Goal: Task Accomplishment & Management: Use online tool/utility

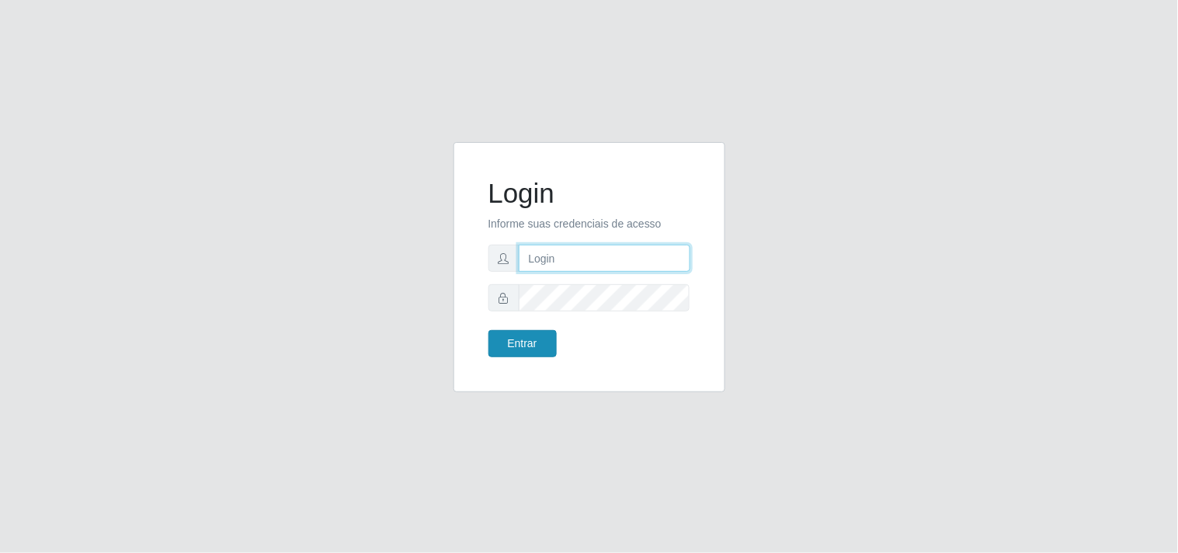
type input "[EMAIL_ADDRESS][DOMAIN_NAME]"
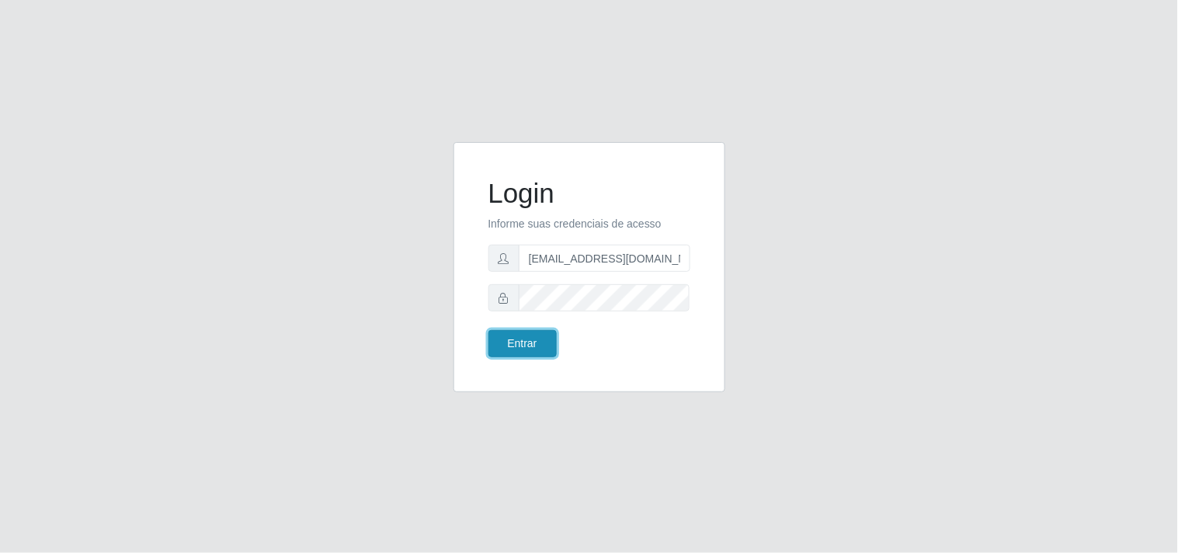
click at [499, 348] on button "Entrar" at bounding box center [522, 343] width 68 height 27
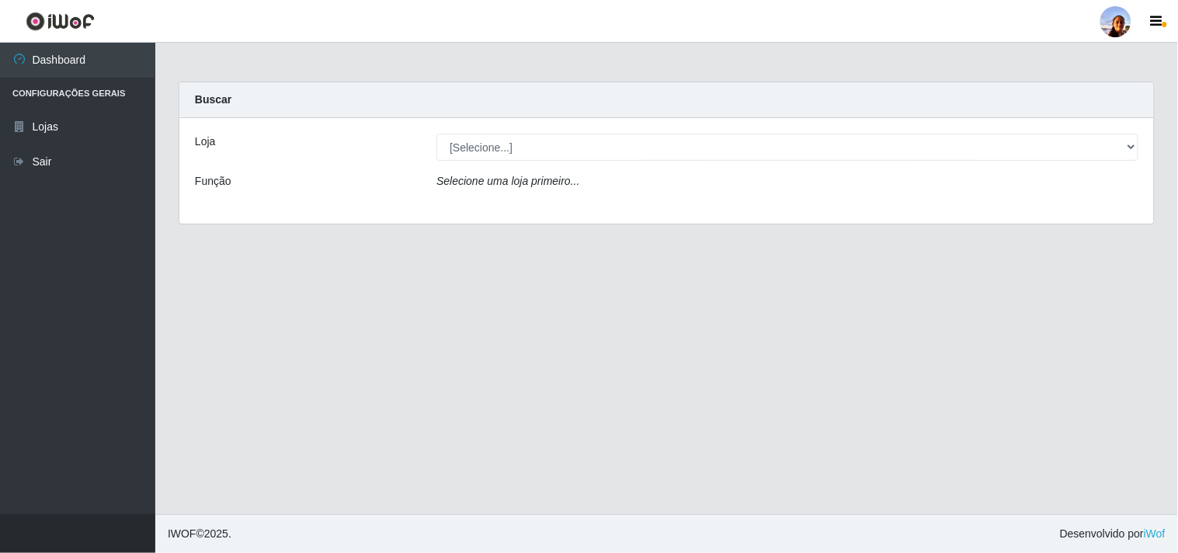
click at [718, 164] on div "Loja [Selecione...] Supermercado [GEOGRAPHIC_DATA] - Unidade Centro Função Sele…" at bounding box center [666, 171] width 974 height 106
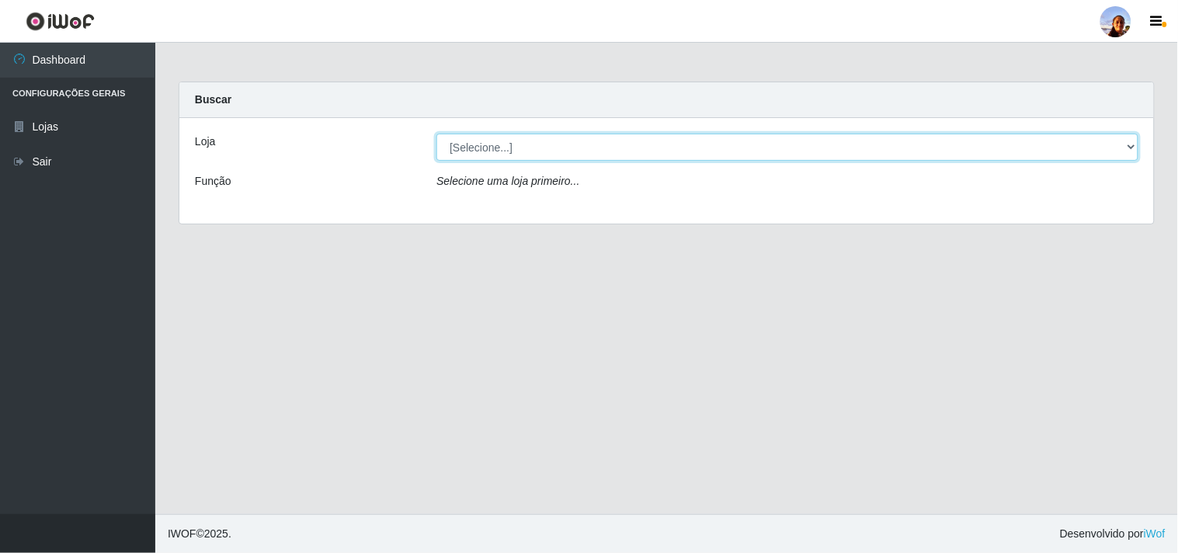
click at [717, 153] on select "[Selecione...] Supermercado [GEOGRAPHIC_DATA]" at bounding box center [787, 147] width 702 height 27
select select "166"
click at [436, 134] on select "[Selecione...] Supermercado [GEOGRAPHIC_DATA]" at bounding box center [787, 147] width 702 height 27
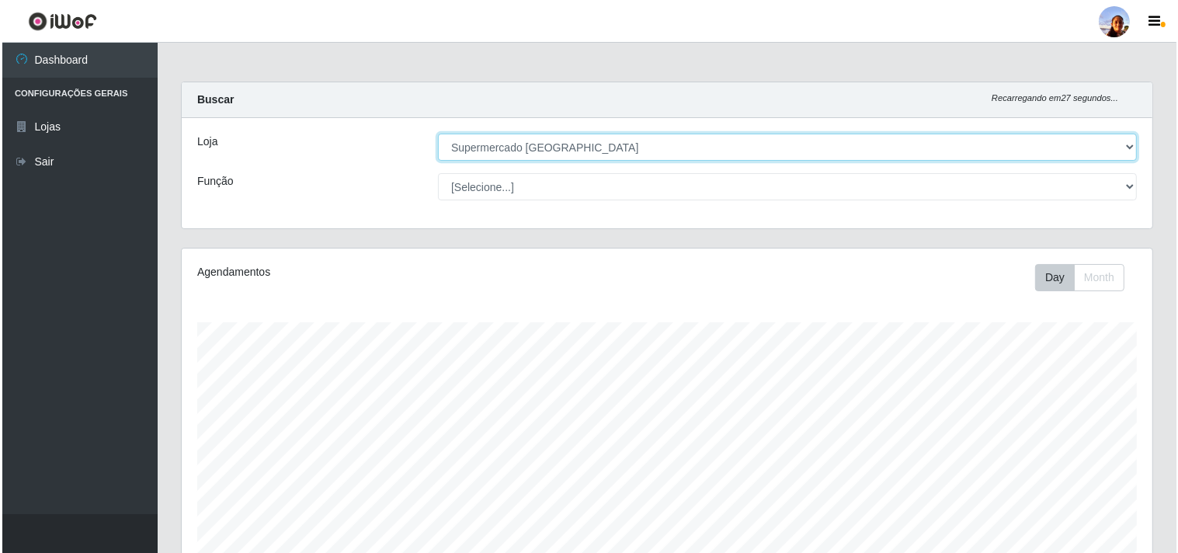
scroll to position [270, 0]
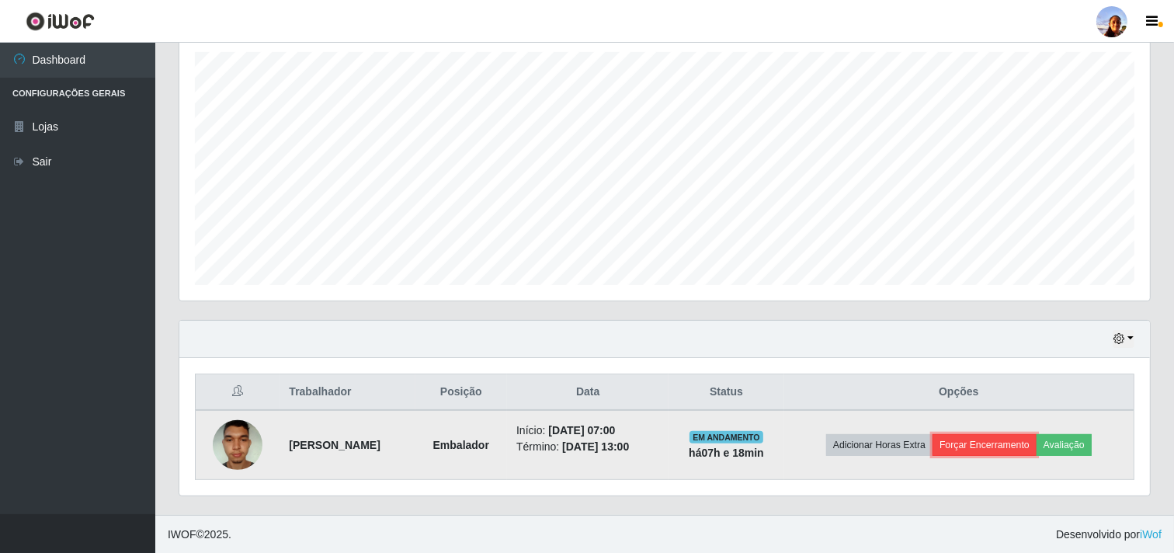
click at [1019, 443] on button "Forçar Encerramento" at bounding box center [984, 445] width 104 height 22
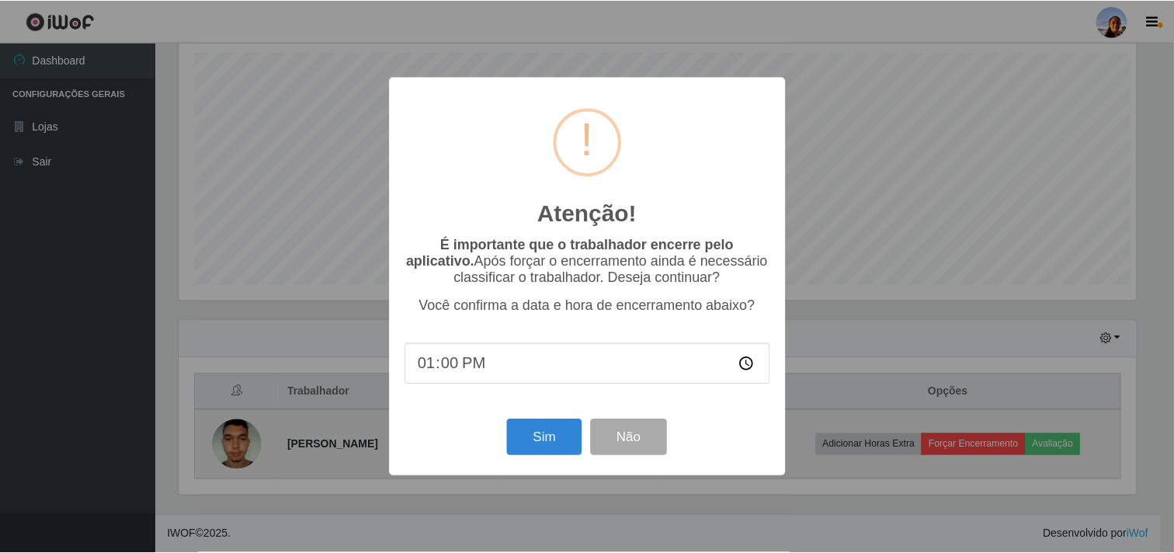
scroll to position [321, 960]
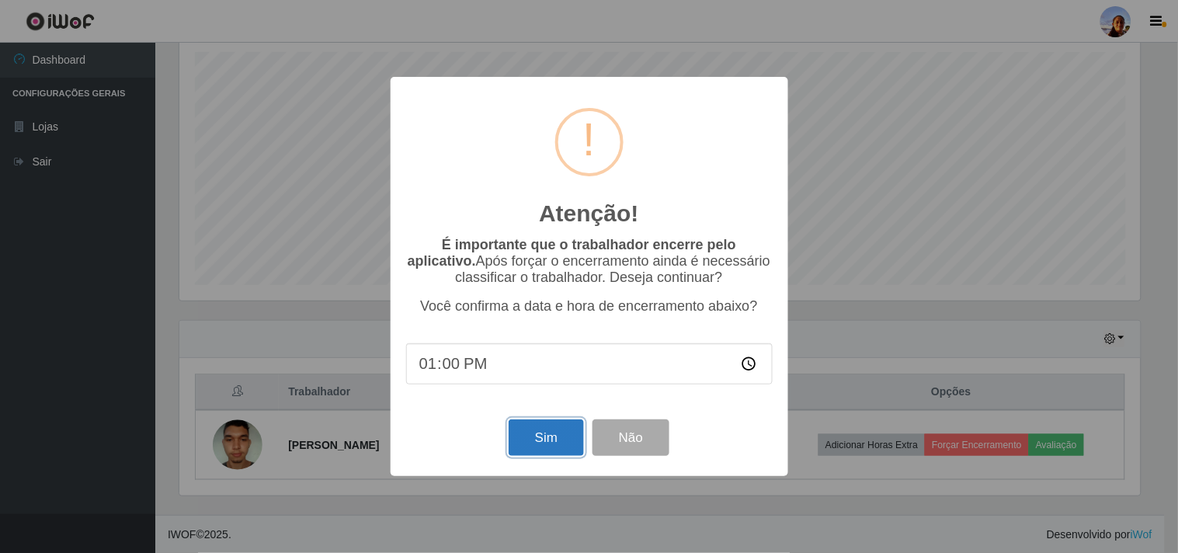
click at [541, 430] on button "Sim" at bounding box center [546, 437] width 75 height 36
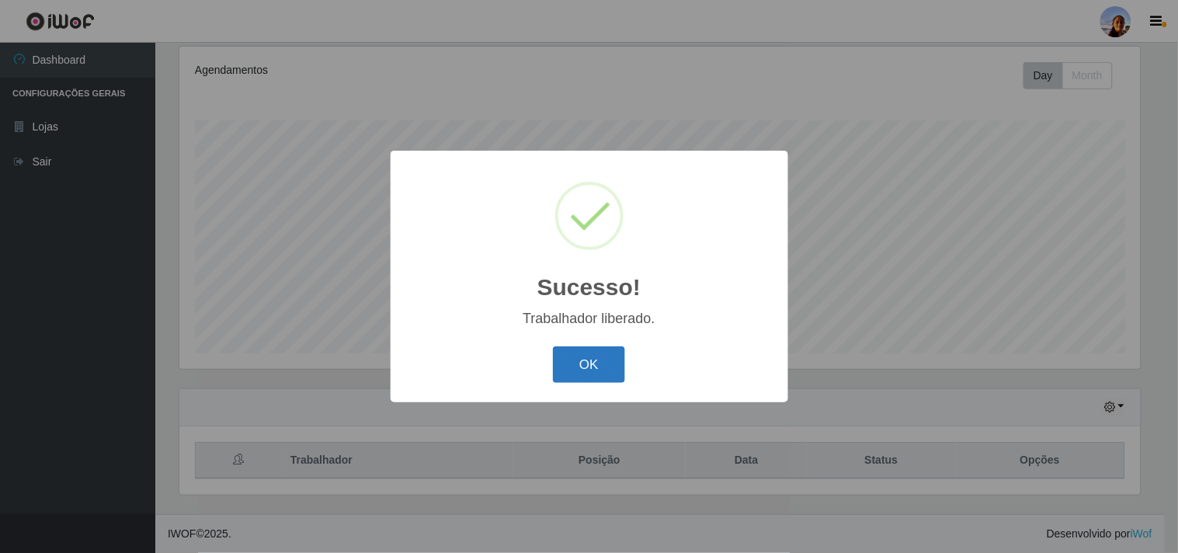
click at [586, 359] on button "OK" at bounding box center [589, 364] width 72 height 36
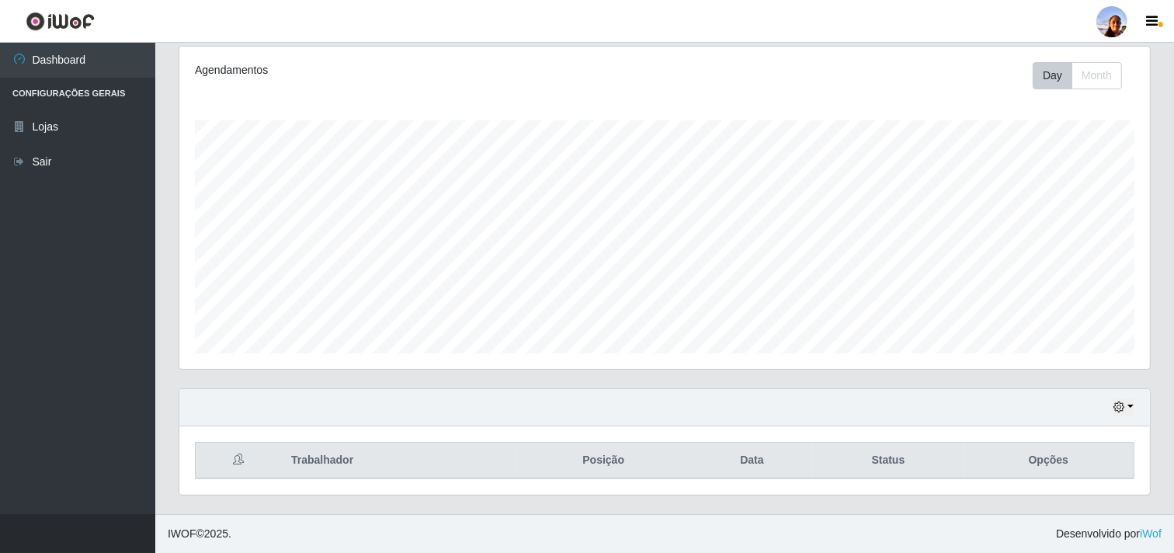
scroll to position [321, 971]
